Goal: Download file/media

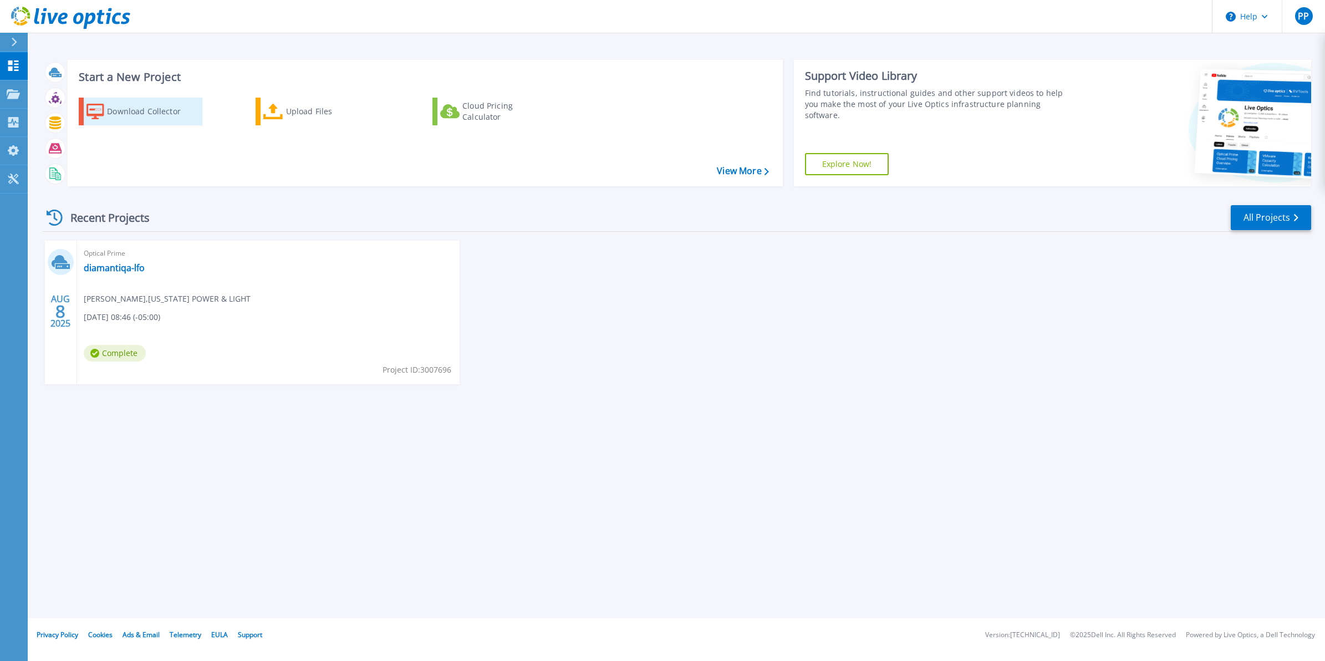
click at [152, 107] on div "Download Collector" at bounding box center [151, 111] width 89 height 22
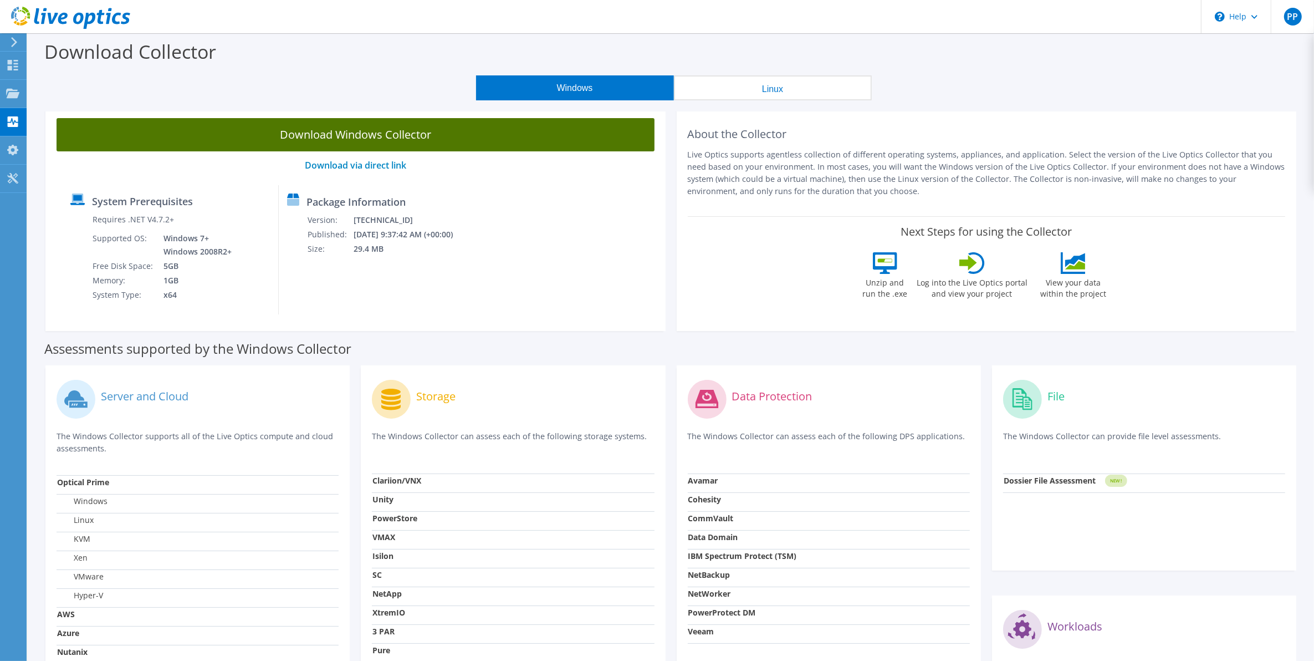
click at [451, 134] on link "Download Windows Collector" at bounding box center [356, 134] width 598 height 33
